Goal: Task Accomplishment & Management: Manage account settings

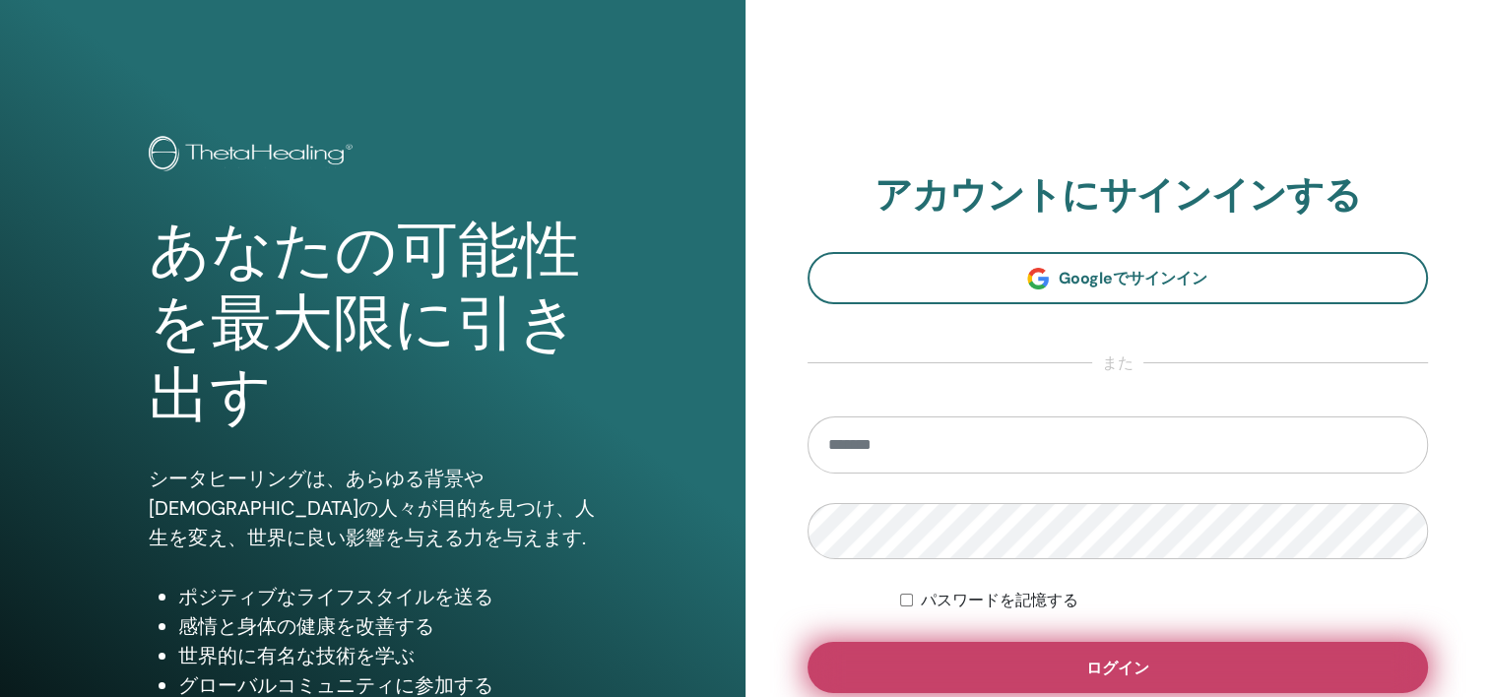
type input "**********"
click at [1135, 676] on span "ログイン" at bounding box center [1117, 668] width 63 height 21
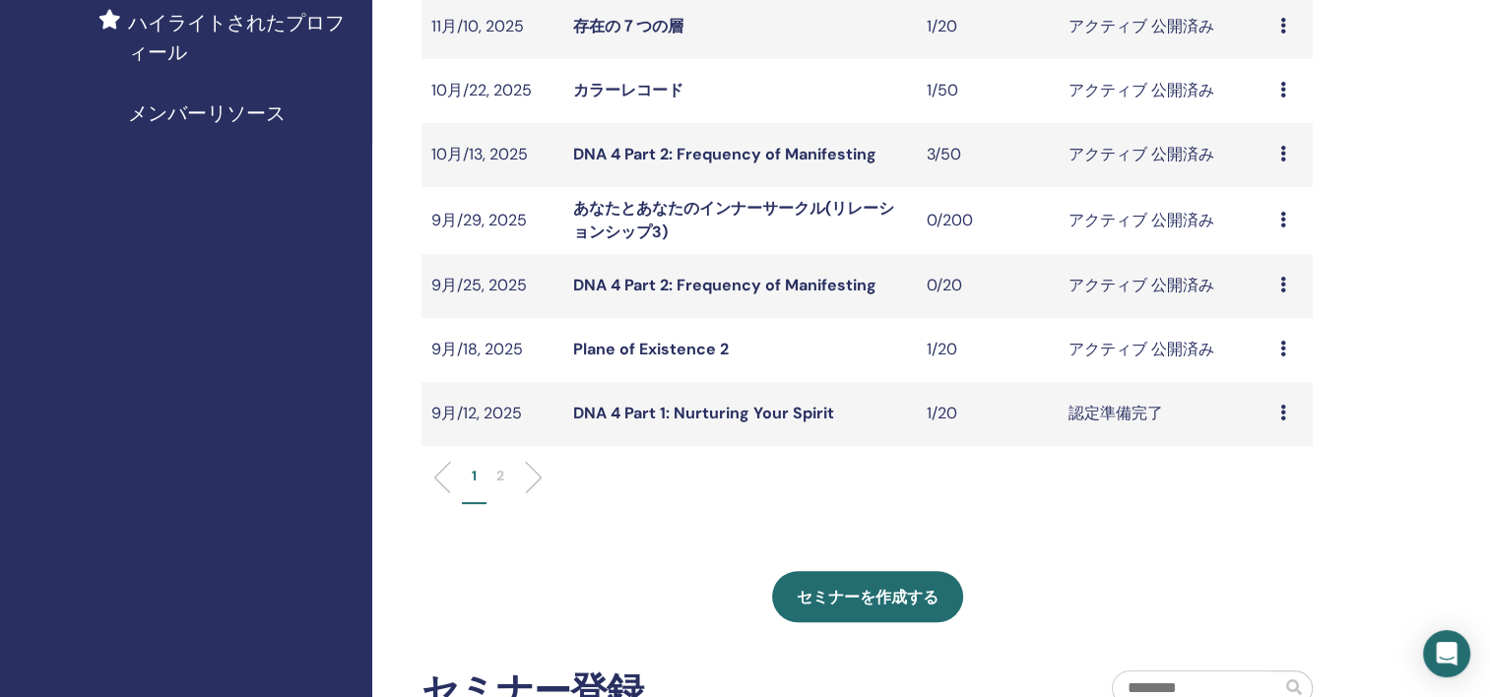
scroll to position [591, 0]
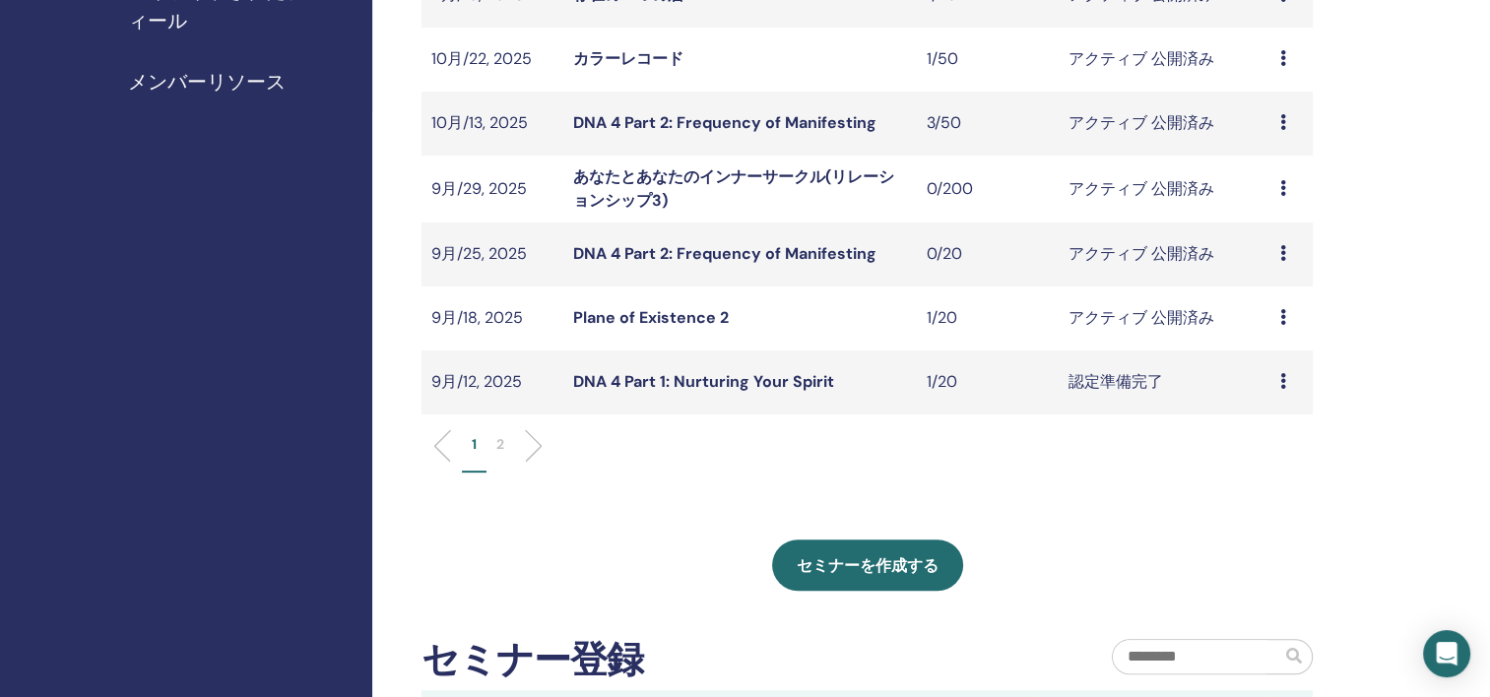
click at [1285, 319] on icon at bounding box center [1283, 317] width 6 height 16
click at [1271, 390] on link "出席者" at bounding box center [1257, 394] width 47 height 21
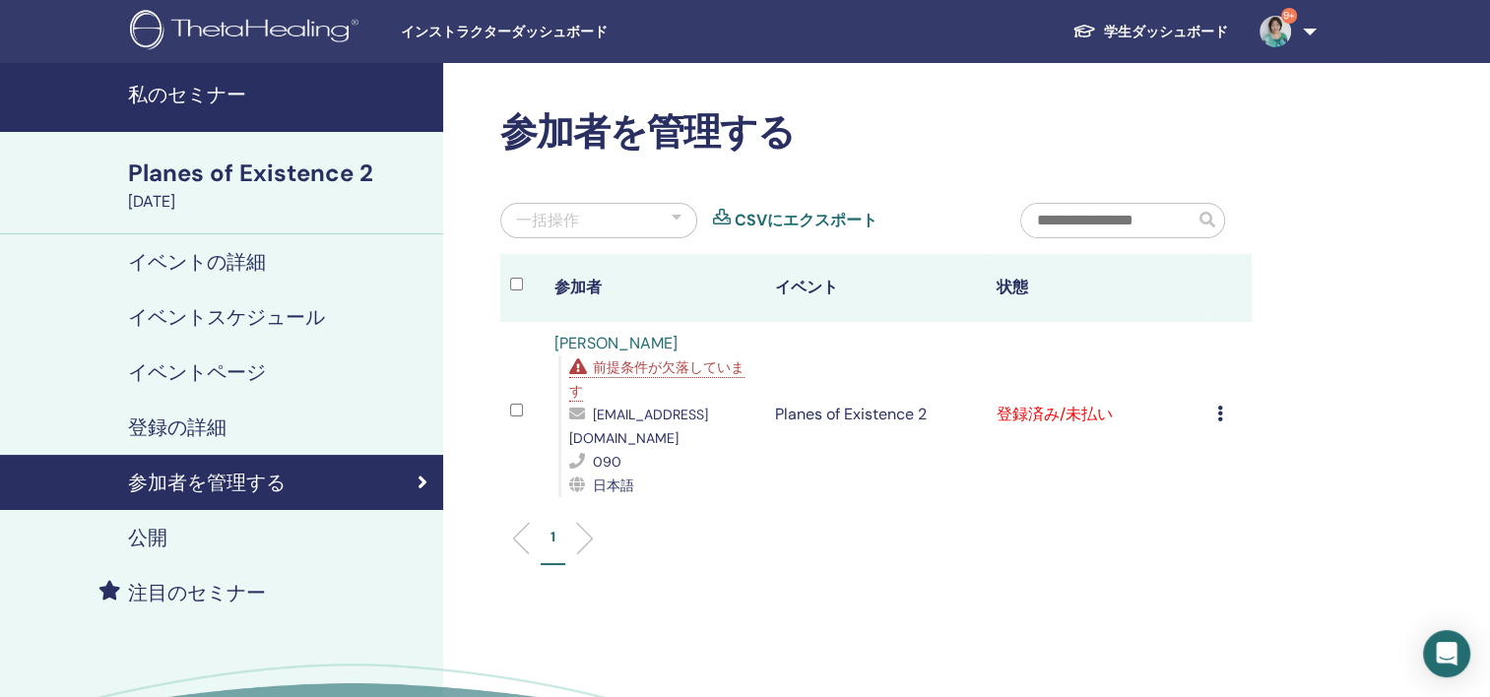
click at [1222, 419] on icon at bounding box center [1220, 414] width 6 height 16
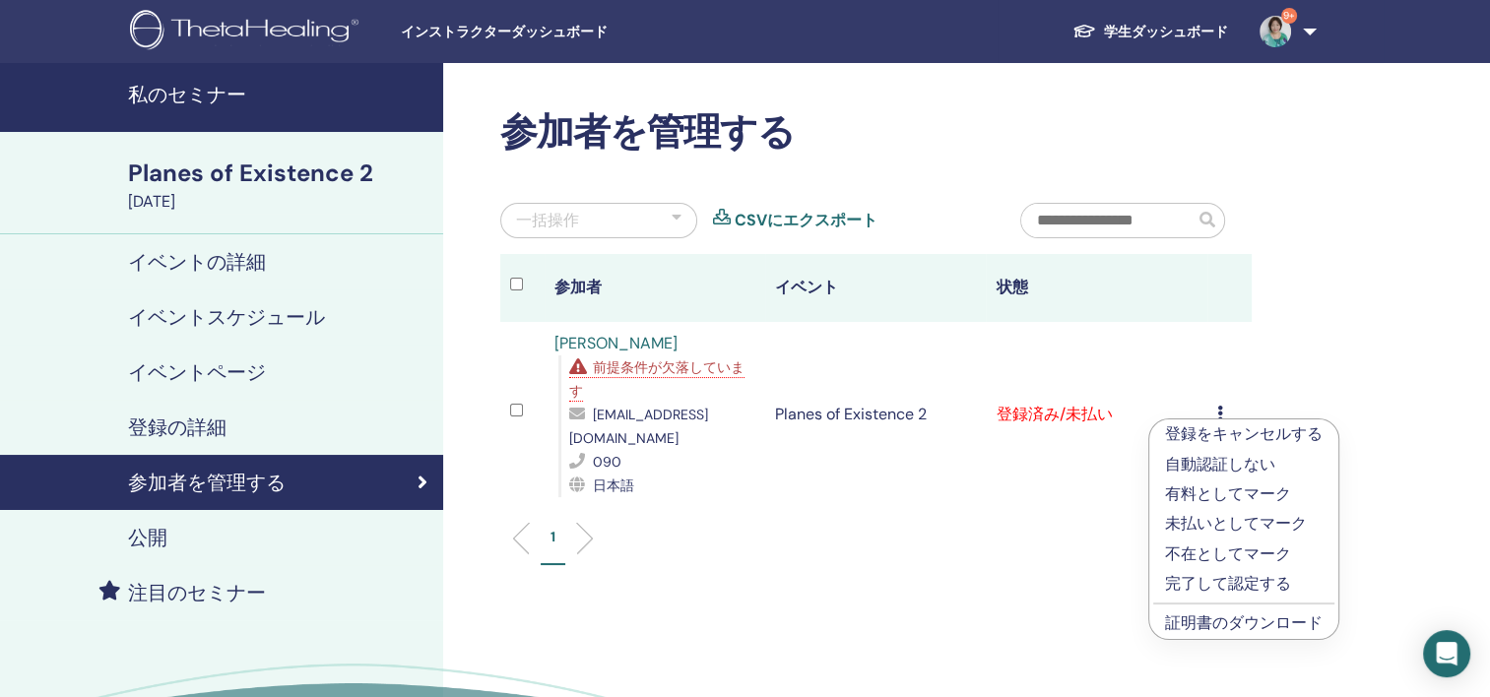
click at [1228, 630] on link "証明書のダウンロード" at bounding box center [1244, 623] width 158 height 21
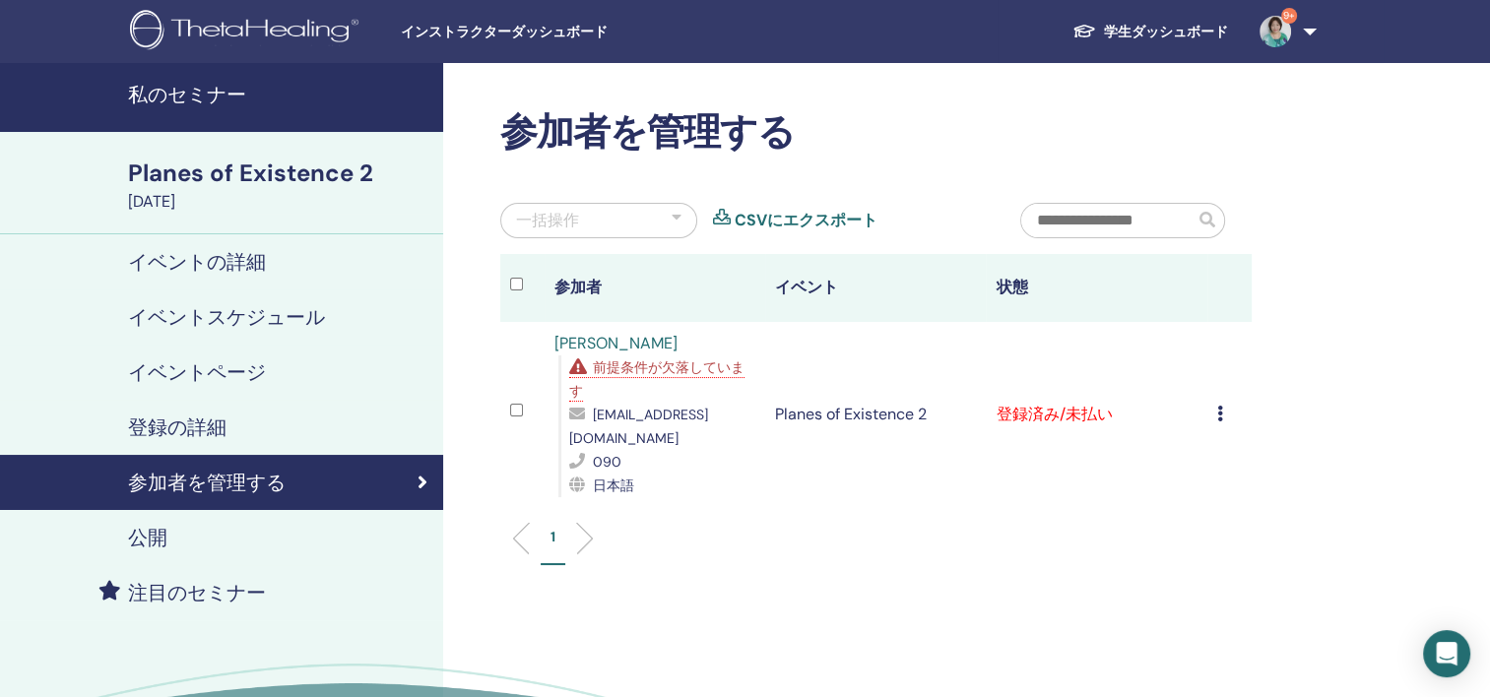
click at [1195, 34] on link "学生ダッシュボード" at bounding box center [1150, 32] width 187 height 36
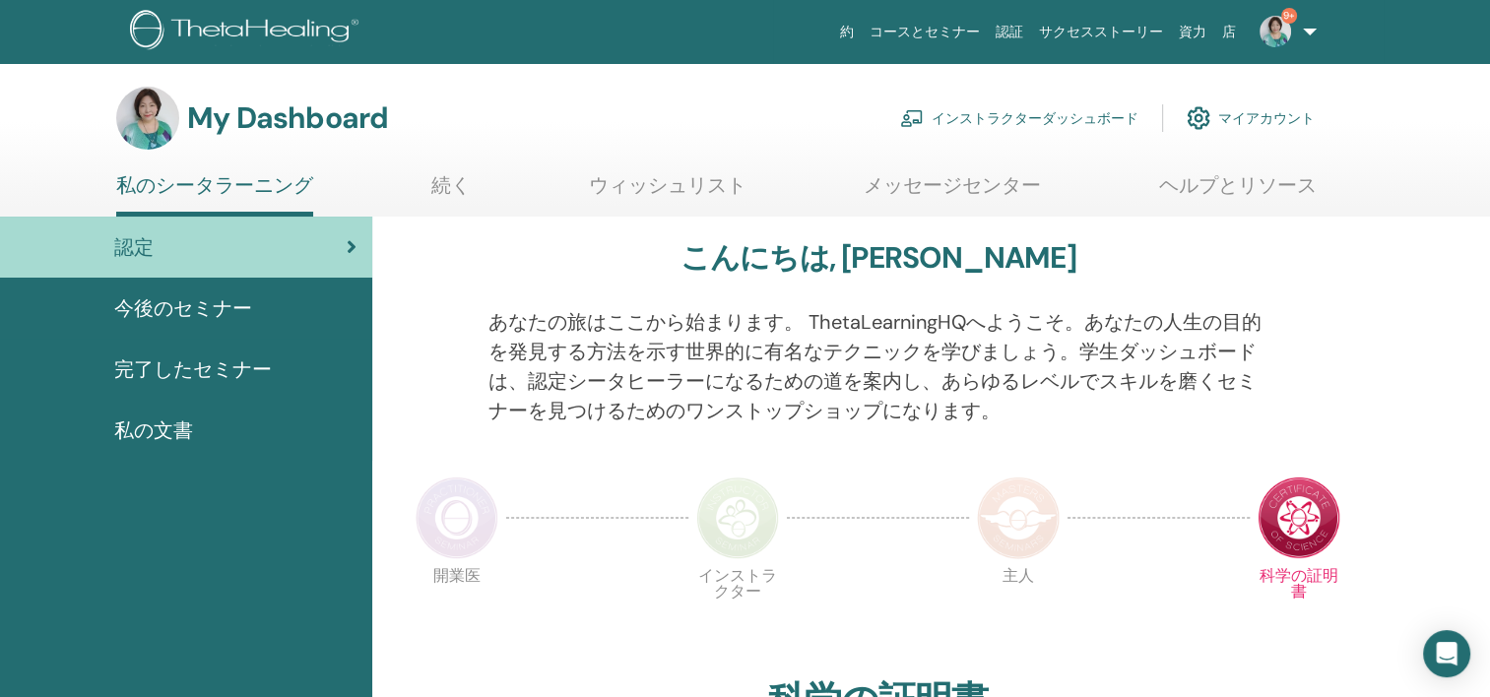
click at [1000, 110] on link "インストラクターダッシュボード" at bounding box center [1019, 118] width 238 height 43
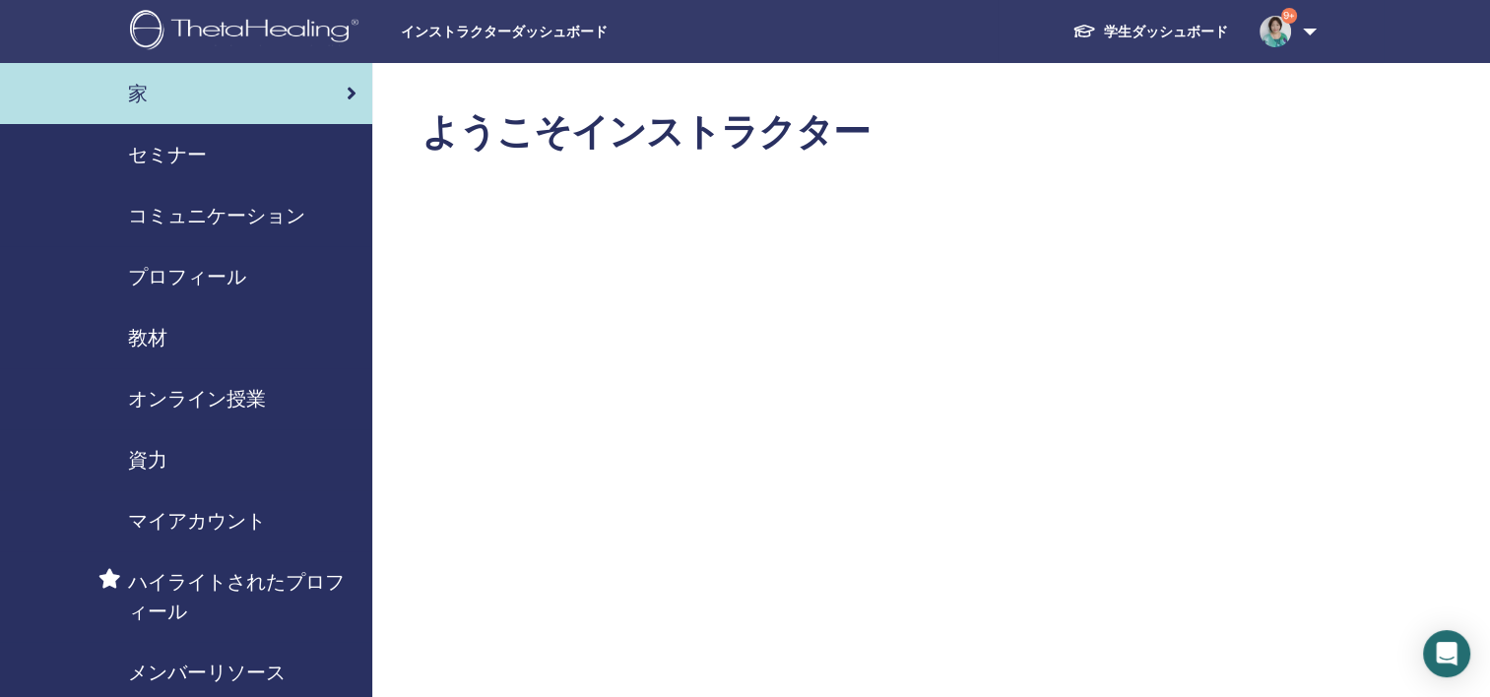
click at [1158, 29] on link "学生ダッシュボード" at bounding box center [1150, 32] width 187 height 36
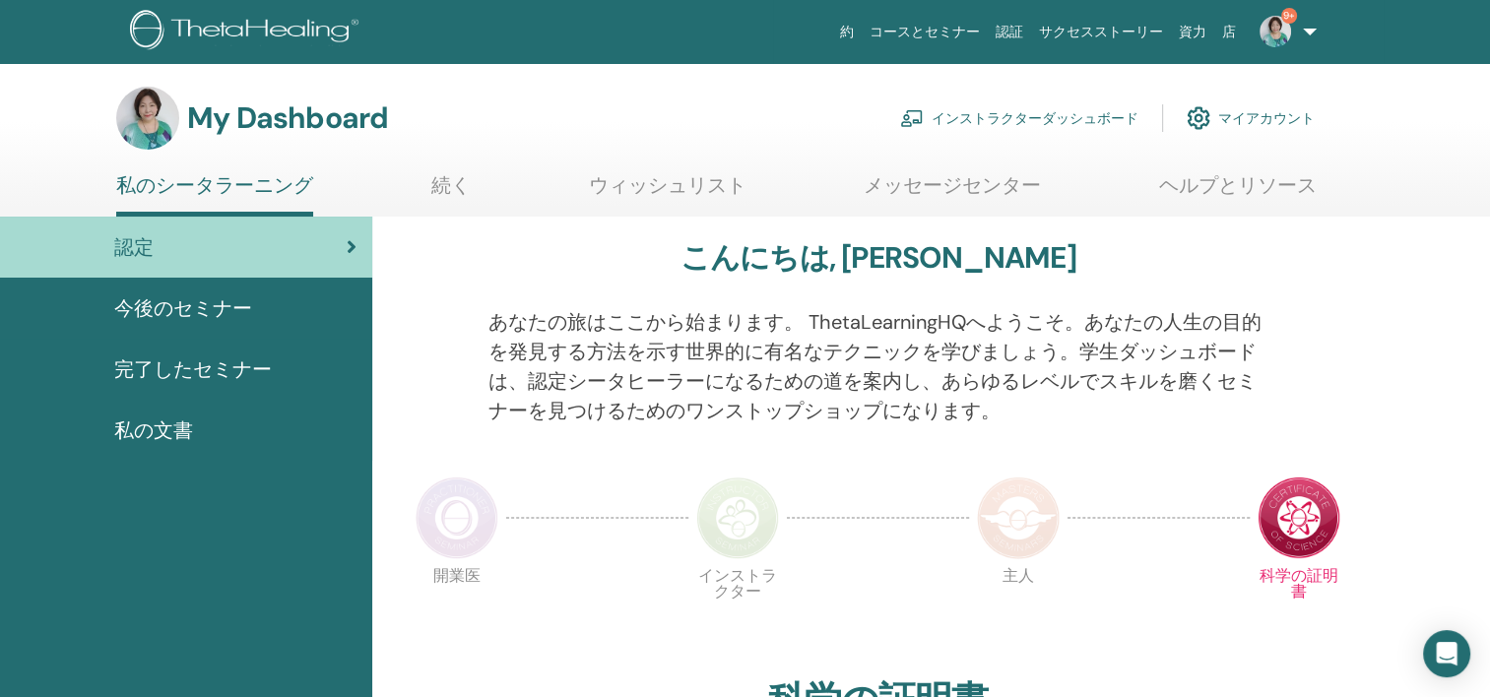
click at [991, 122] on link "インストラクターダッシュボード" at bounding box center [1019, 118] width 238 height 43
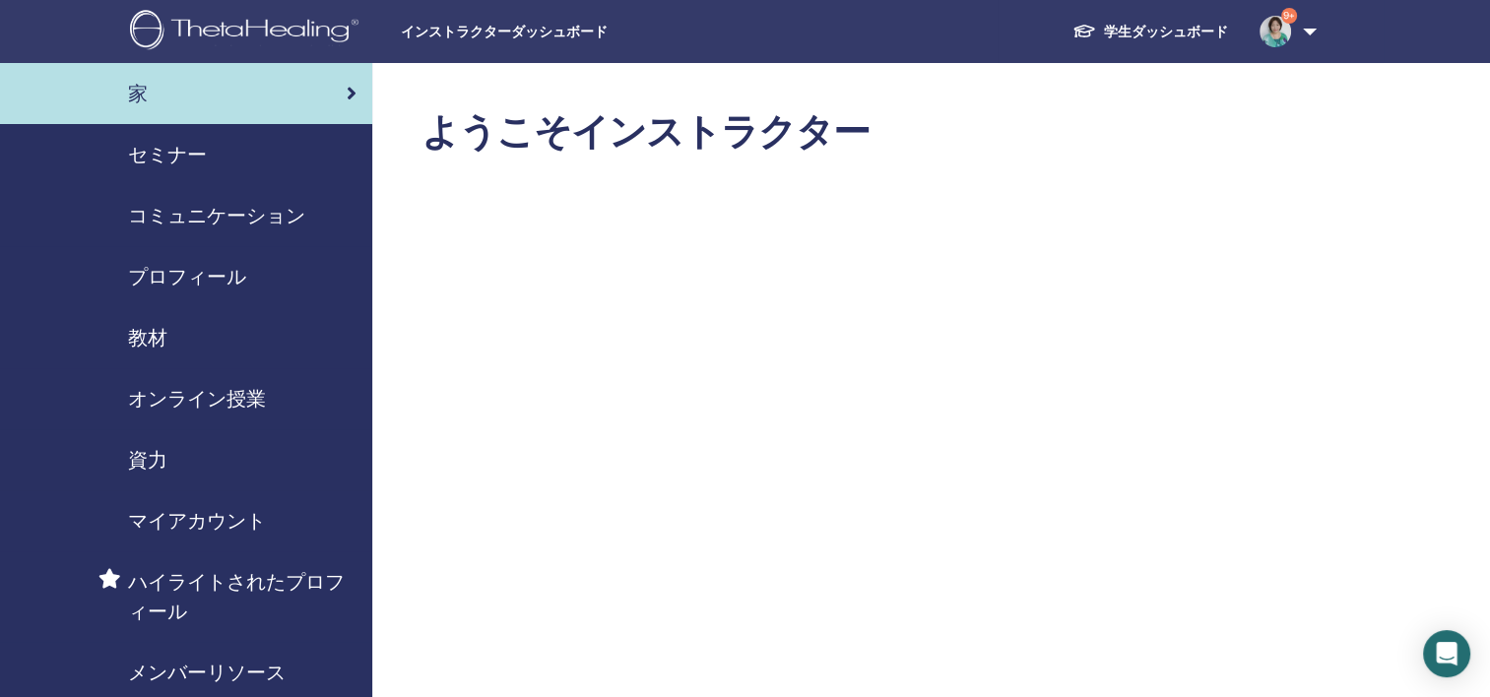
click at [164, 152] on span "セミナー" at bounding box center [167, 155] width 79 height 30
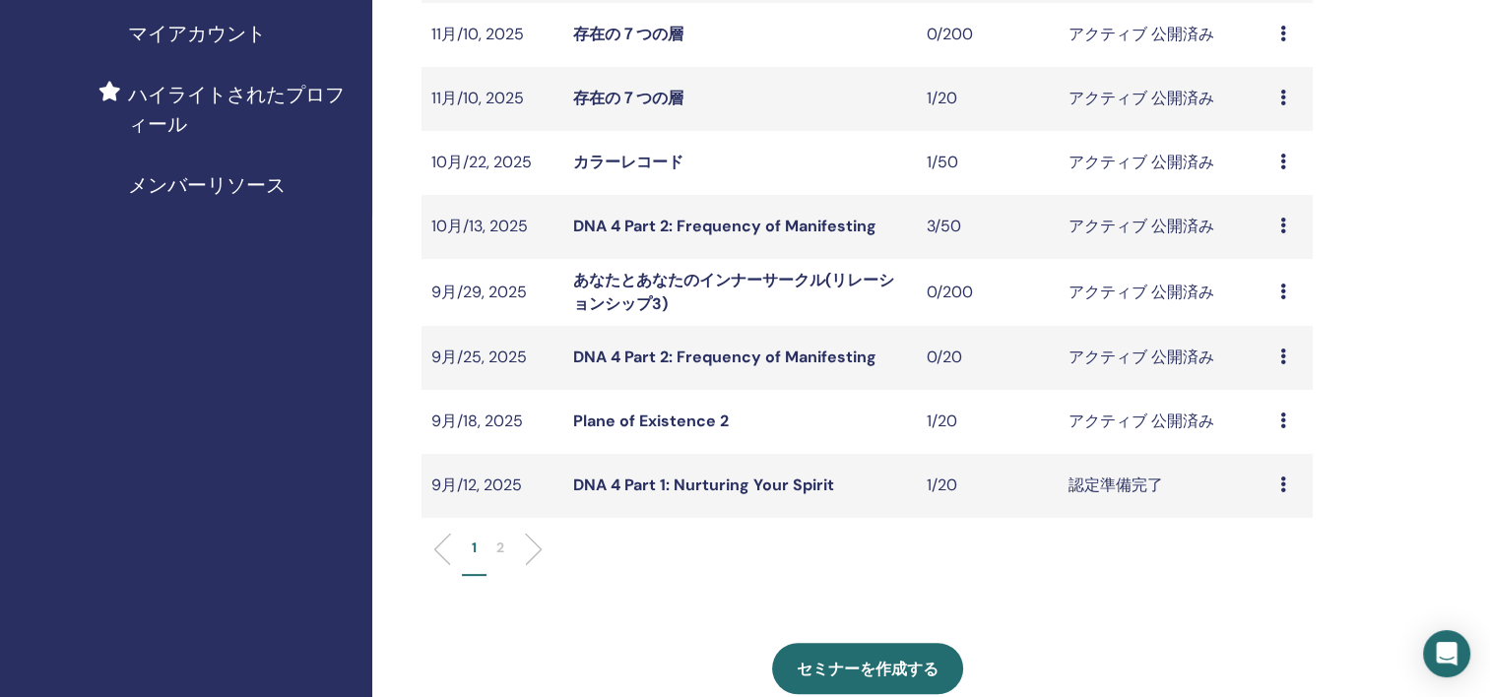
scroll to position [492, 0]
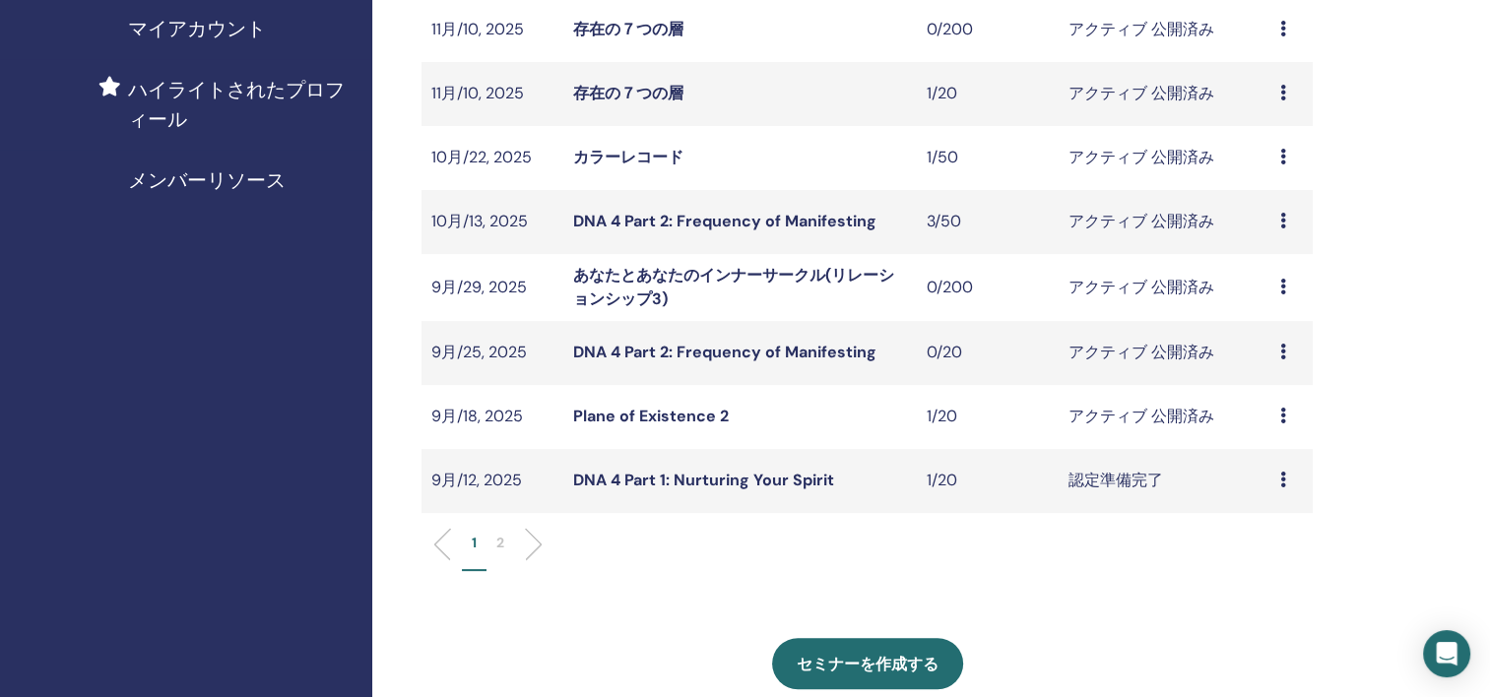
click at [843, 348] on link "DNA 4 Part 2: Frequency of Manifesting" at bounding box center [724, 352] width 303 height 21
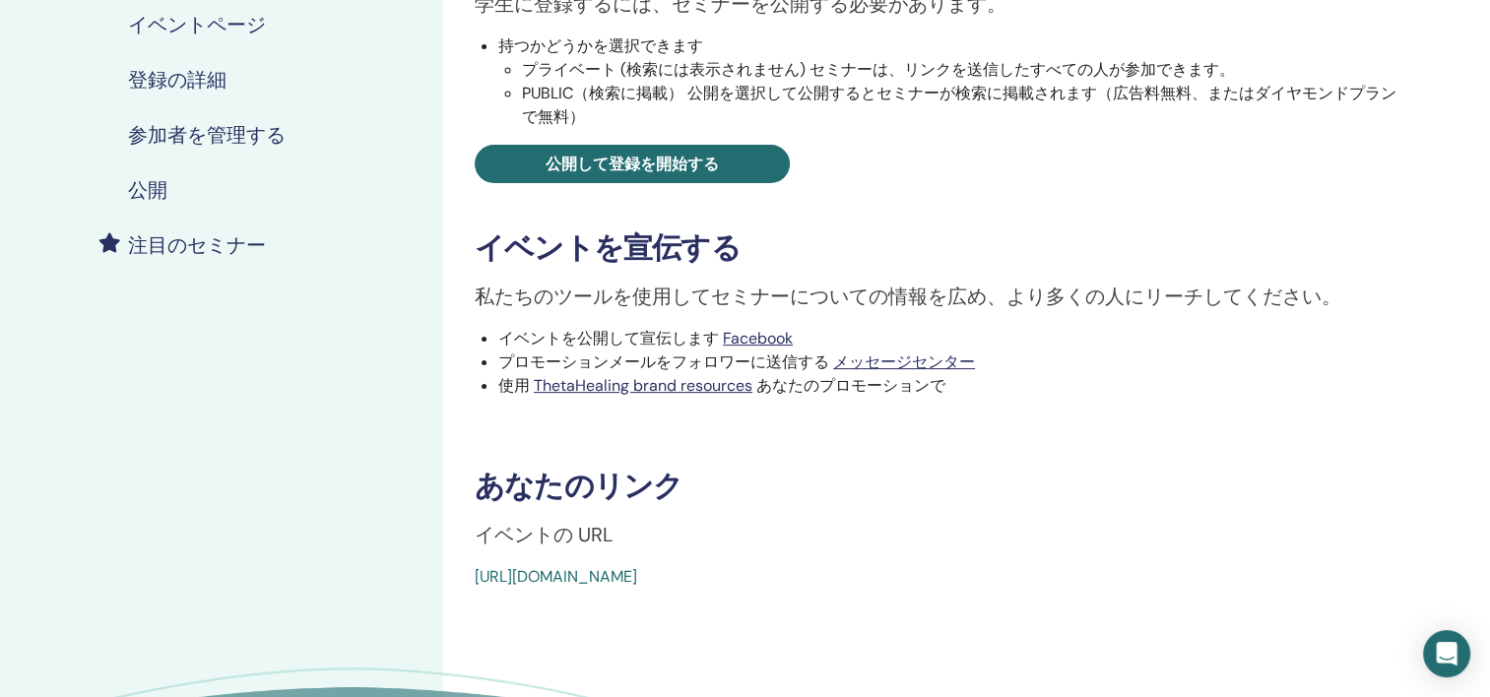
scroll to position [394, 0]
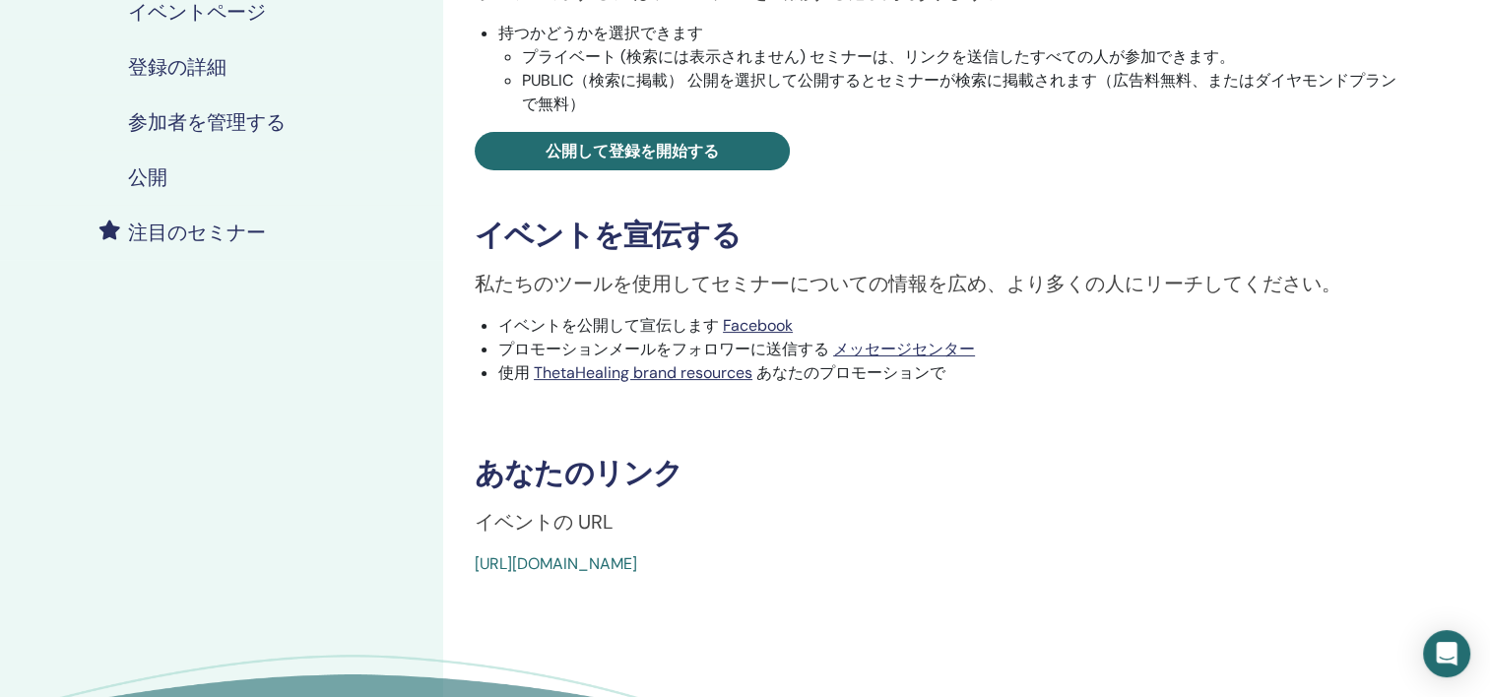
drag, startPoint x: 926, startPoint y: 563, endPoint x: 471, endPoint y: 559, distance: 455.0
click at [471, 559] on div "DNA 4 Part 2: Frequency of Manifesting イベントタイプ 対面 イベントステータス アクティブ 公開済み 登録 0/20 …" at bounding box center [940, 146] width 970 height 860
copy link "[URL][DOMAIN_NAME]"
